Goal: Navigation & Orientation: Find specific page/section

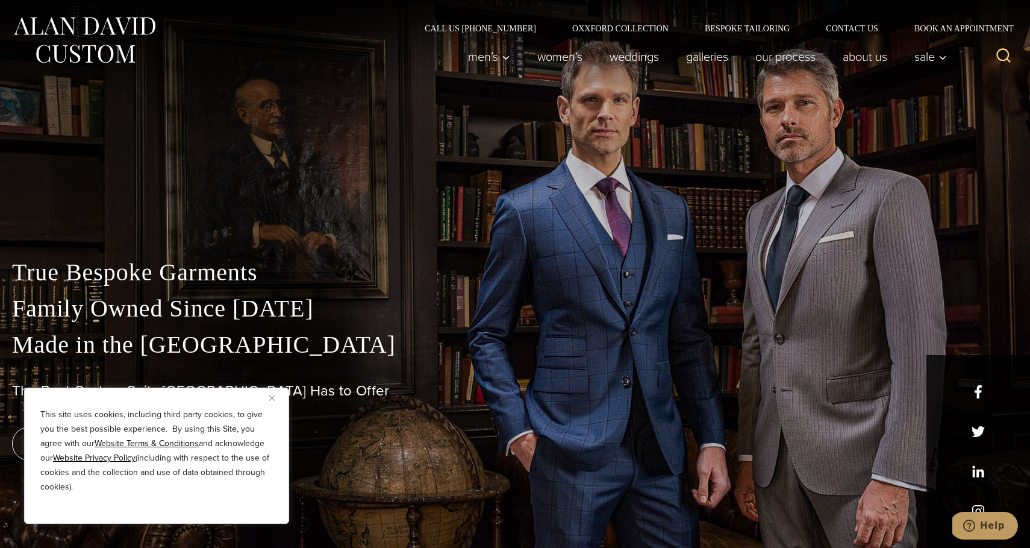
click at [273, 395] on img "Close" at bounding box center [271, 397] width 5 height 5
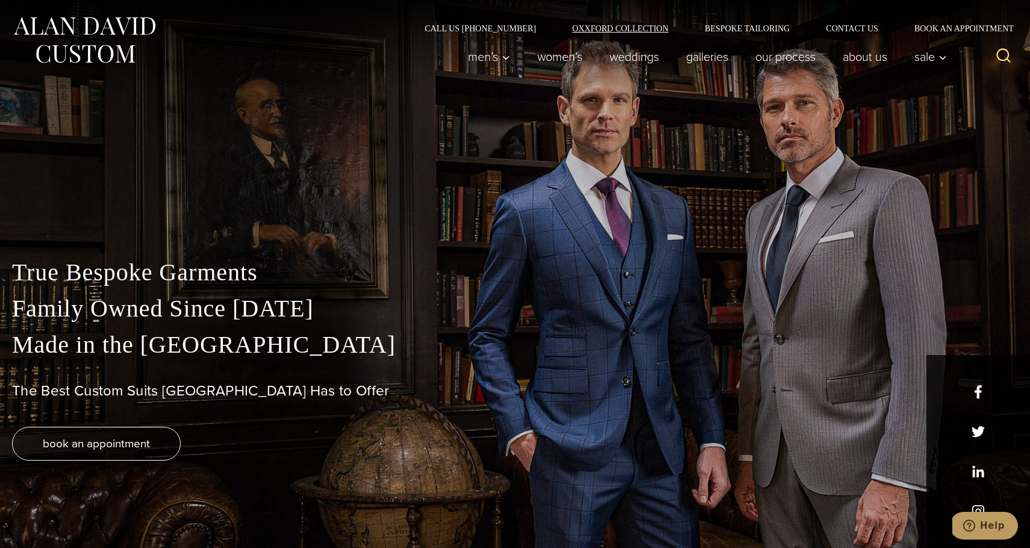
click at [611, 24] on link "Oxxford Collection" at bounding box center [620, 28] width 133 height 8
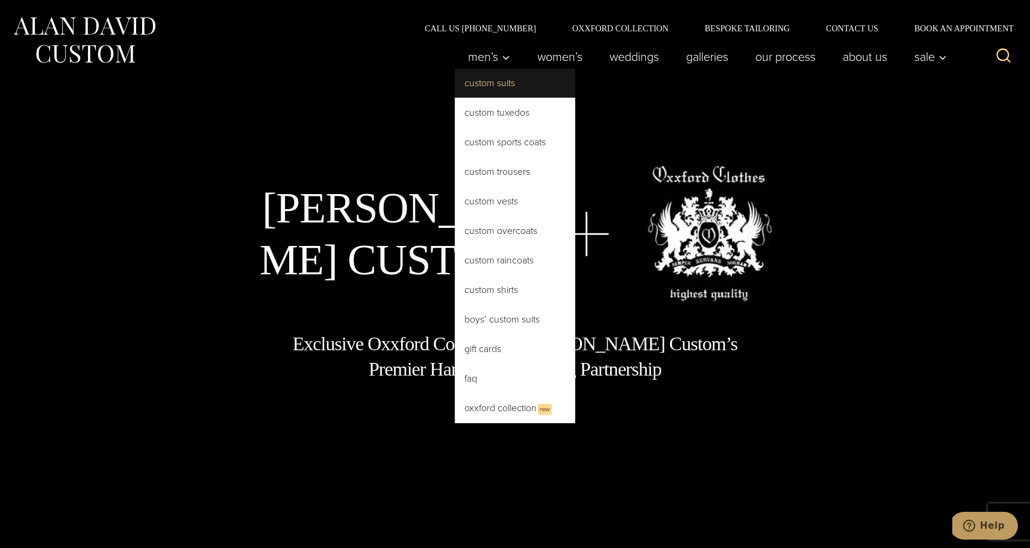
click at [487, 82] on link "Custom Suits" at bounding box center [515, 83] width 120 height 29
